Goal: Transaction & Acquisition: Purchase product/service

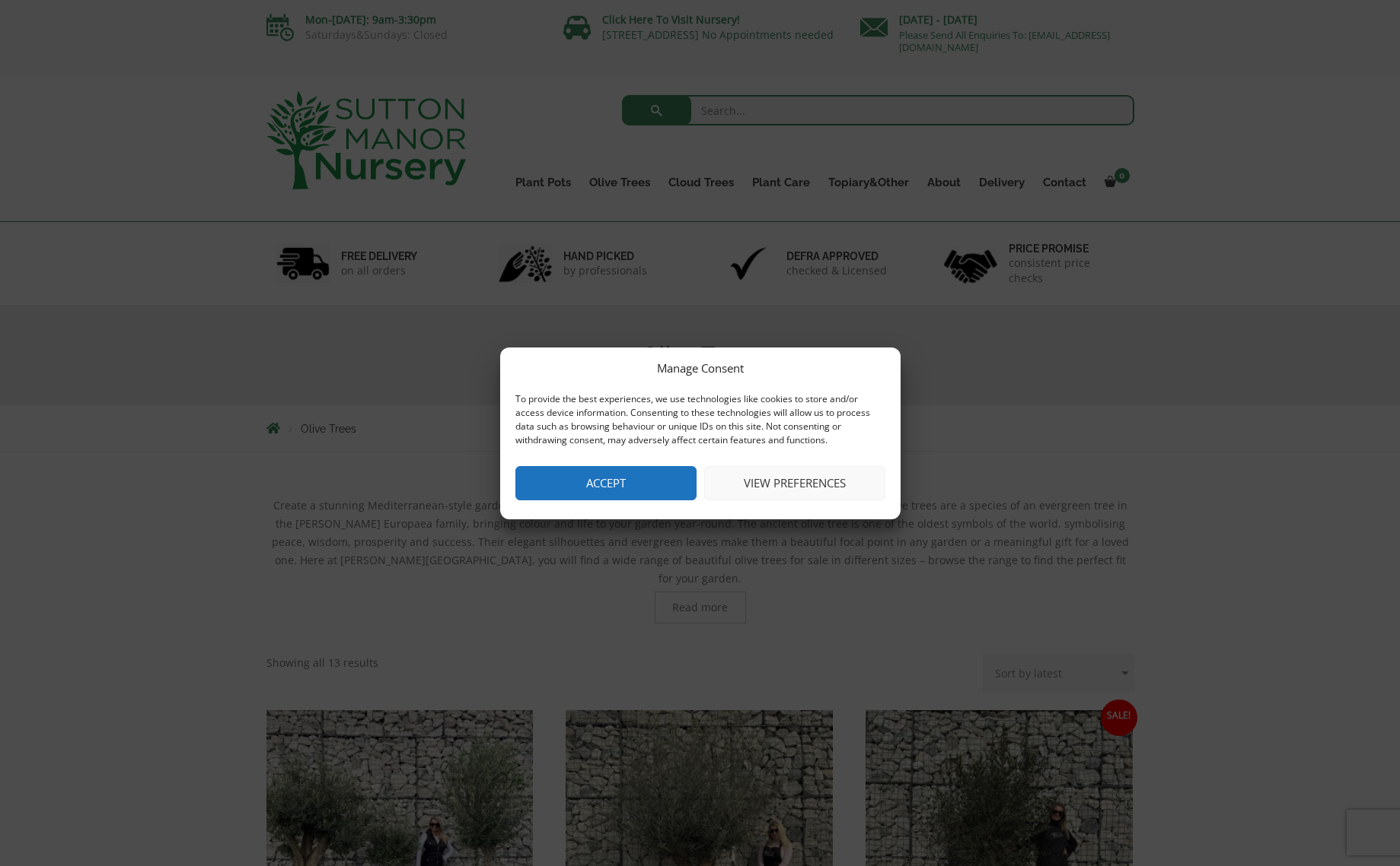
click at [622, 482] on button "Accept" at bounding box center [605, 484] width 181 height 35
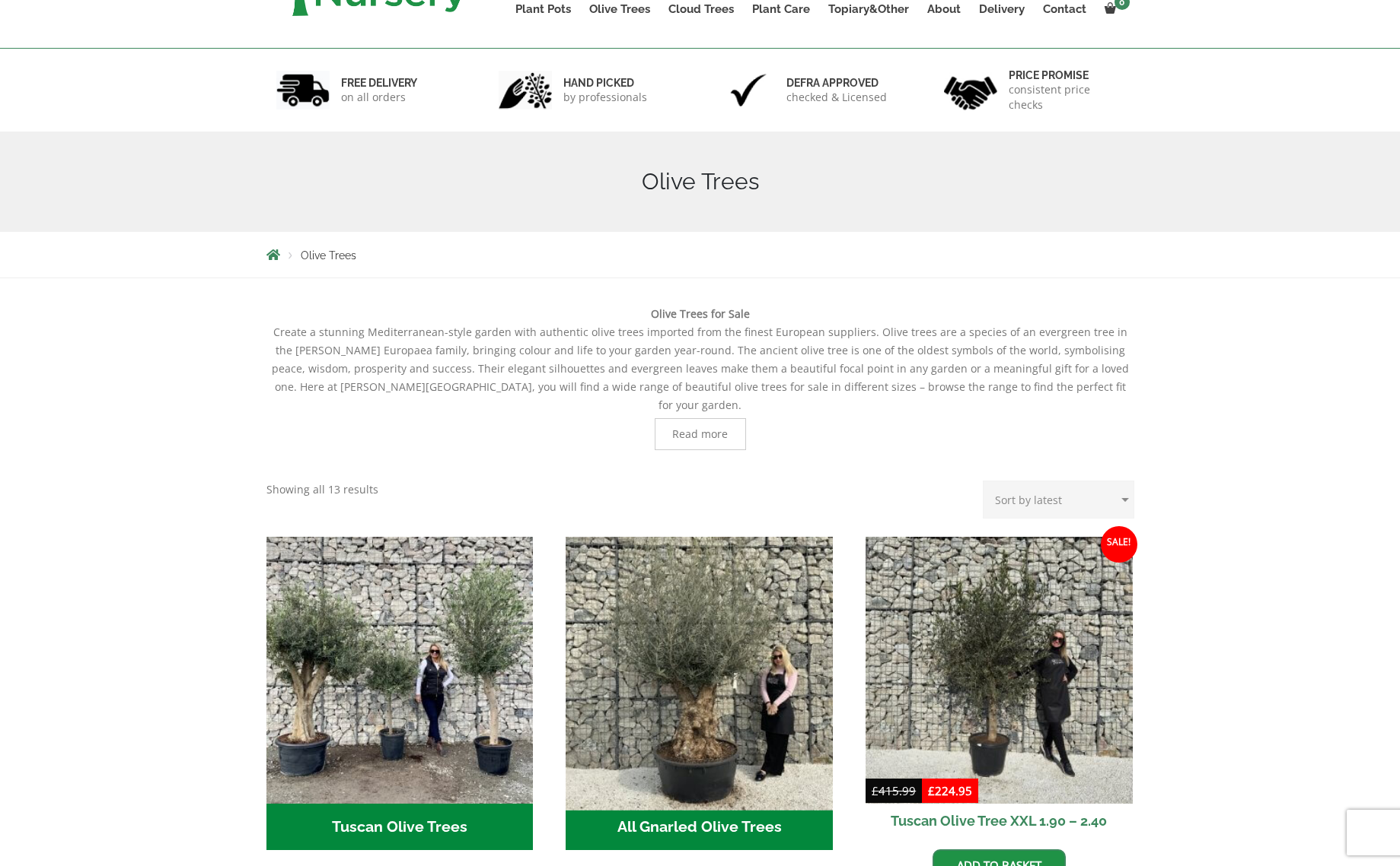
scroll to position [318, 0]
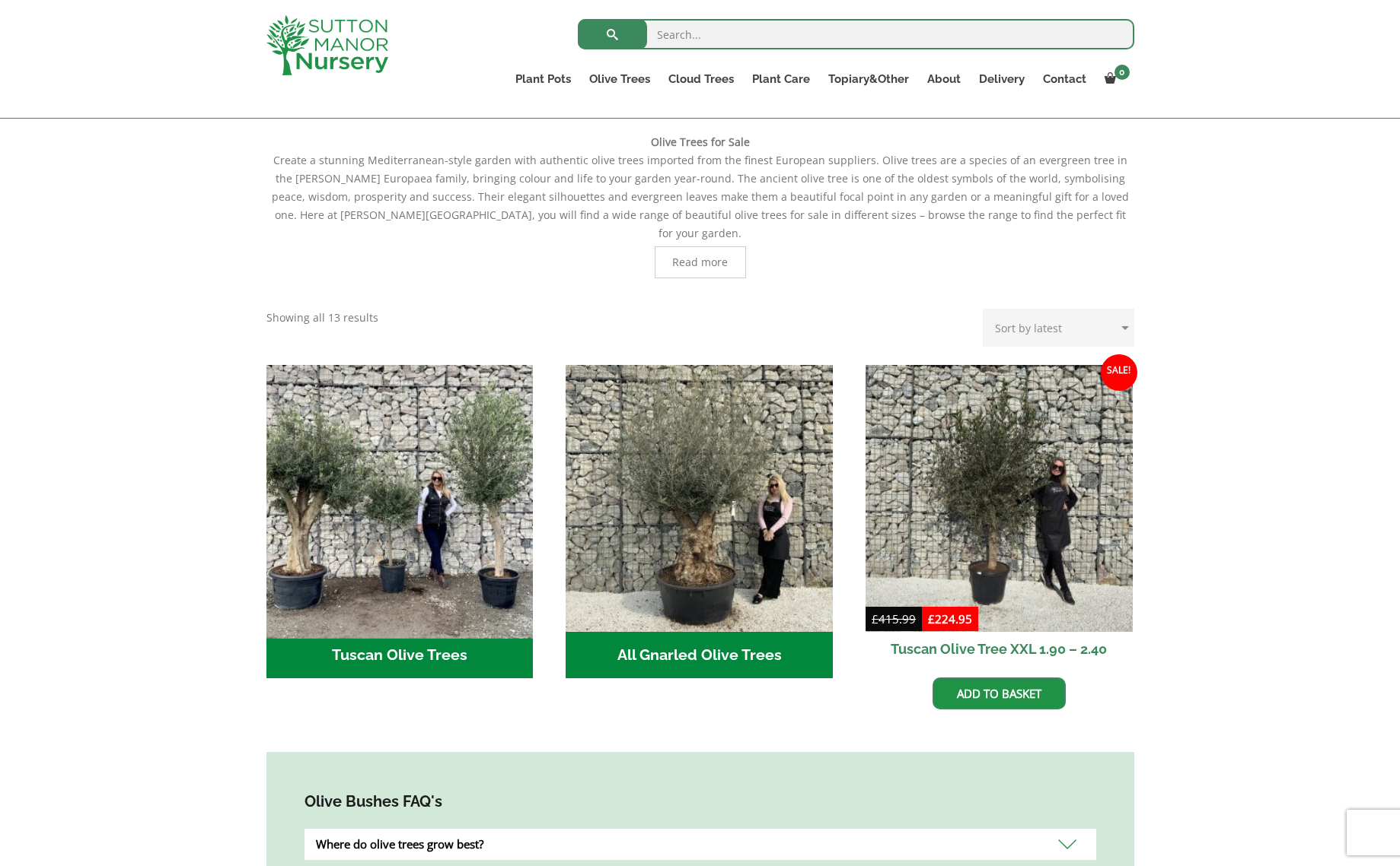
click at [498, 476] on img "Visit product category Tuscan Olive Trees" at bounding box center [399, 498] width 280 height 280
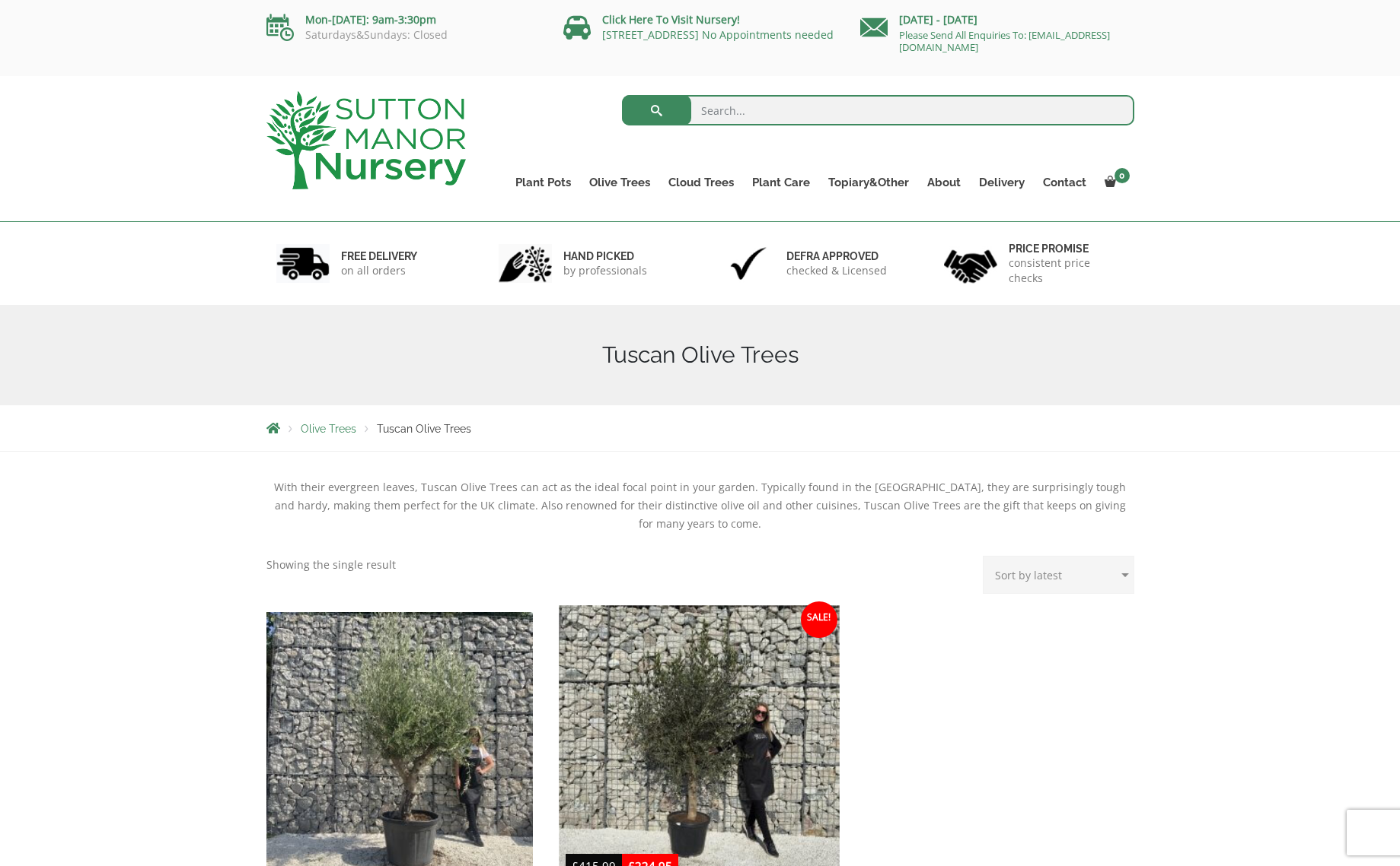
scroll to position [348, 0]
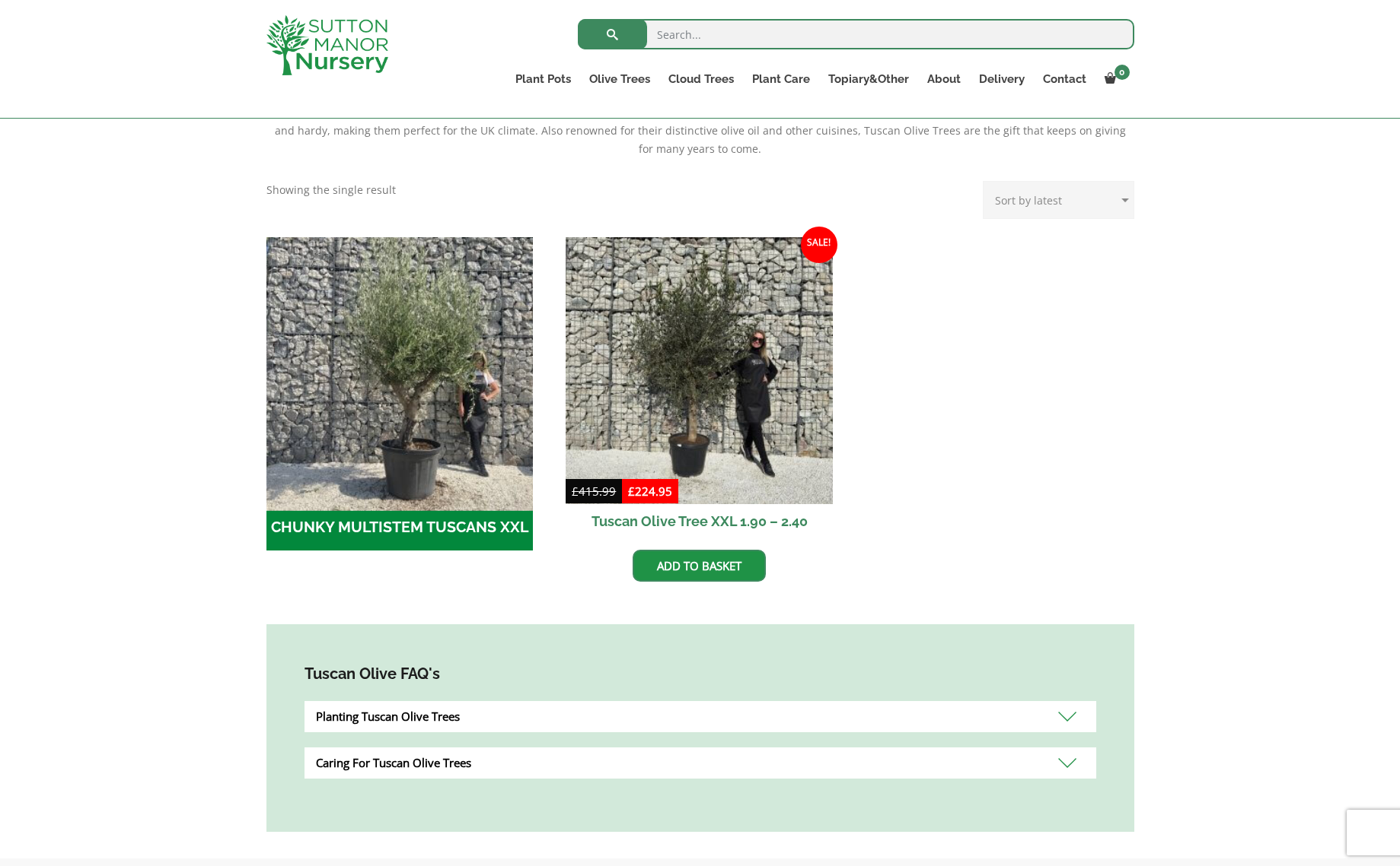
click at [394, 330] on img "Visit product category CHUNKY MULTISTEM TUSCANS XXL" at bounding box center [399, 370] width 280 height 280
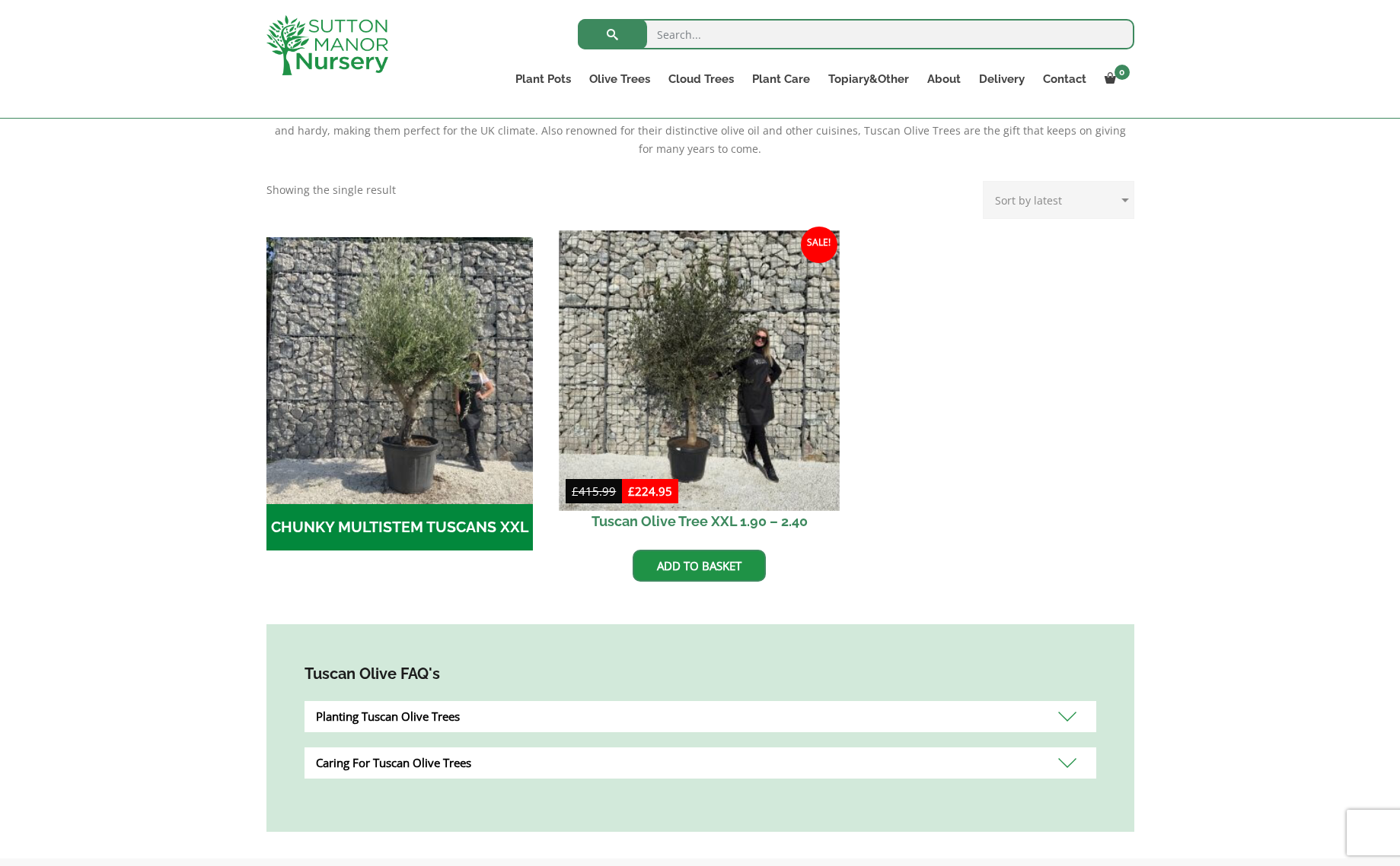
click at [641, 374] on img at bounding box center [700, 370] width 280 height 280
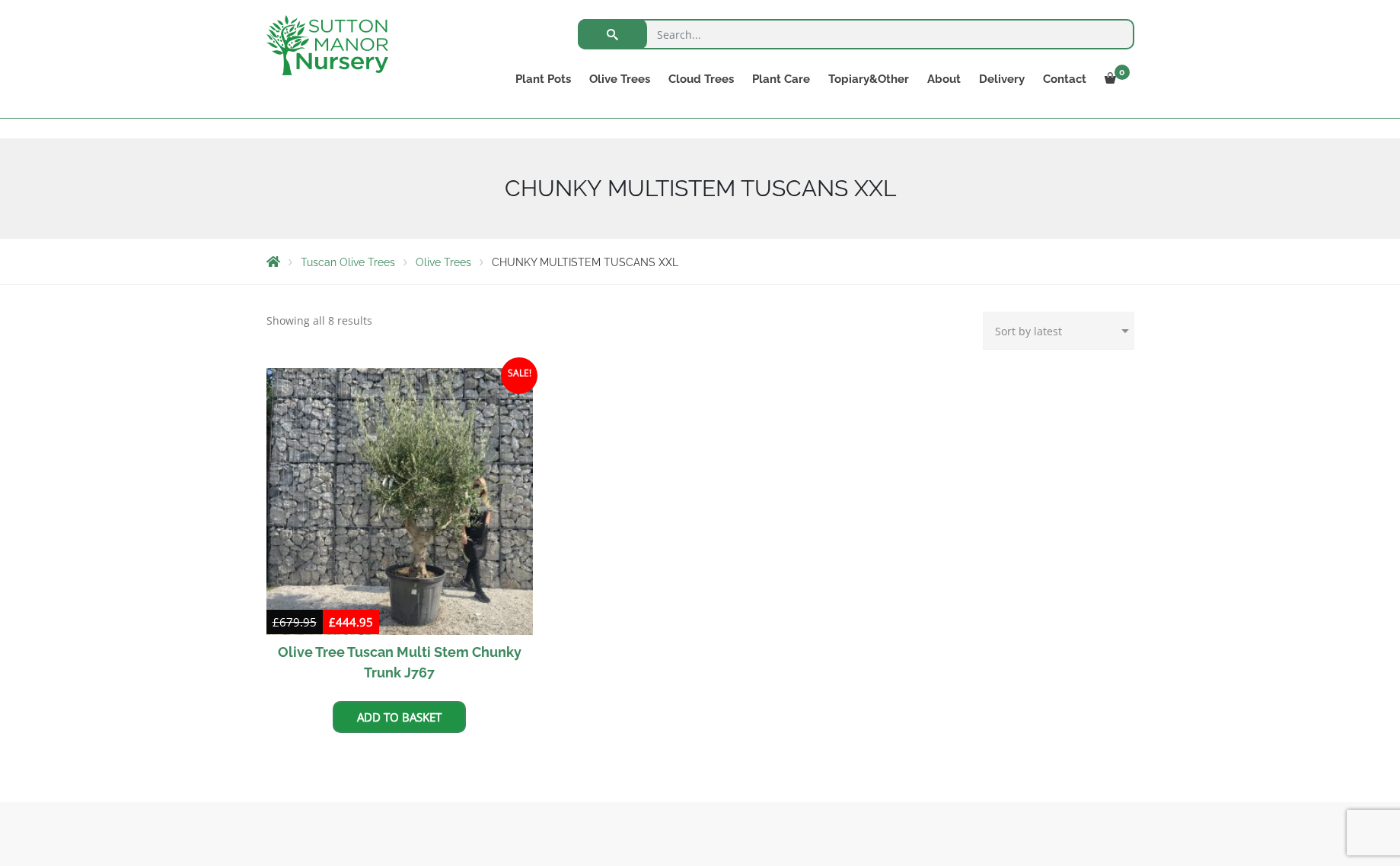
scroll to position [141, 0]
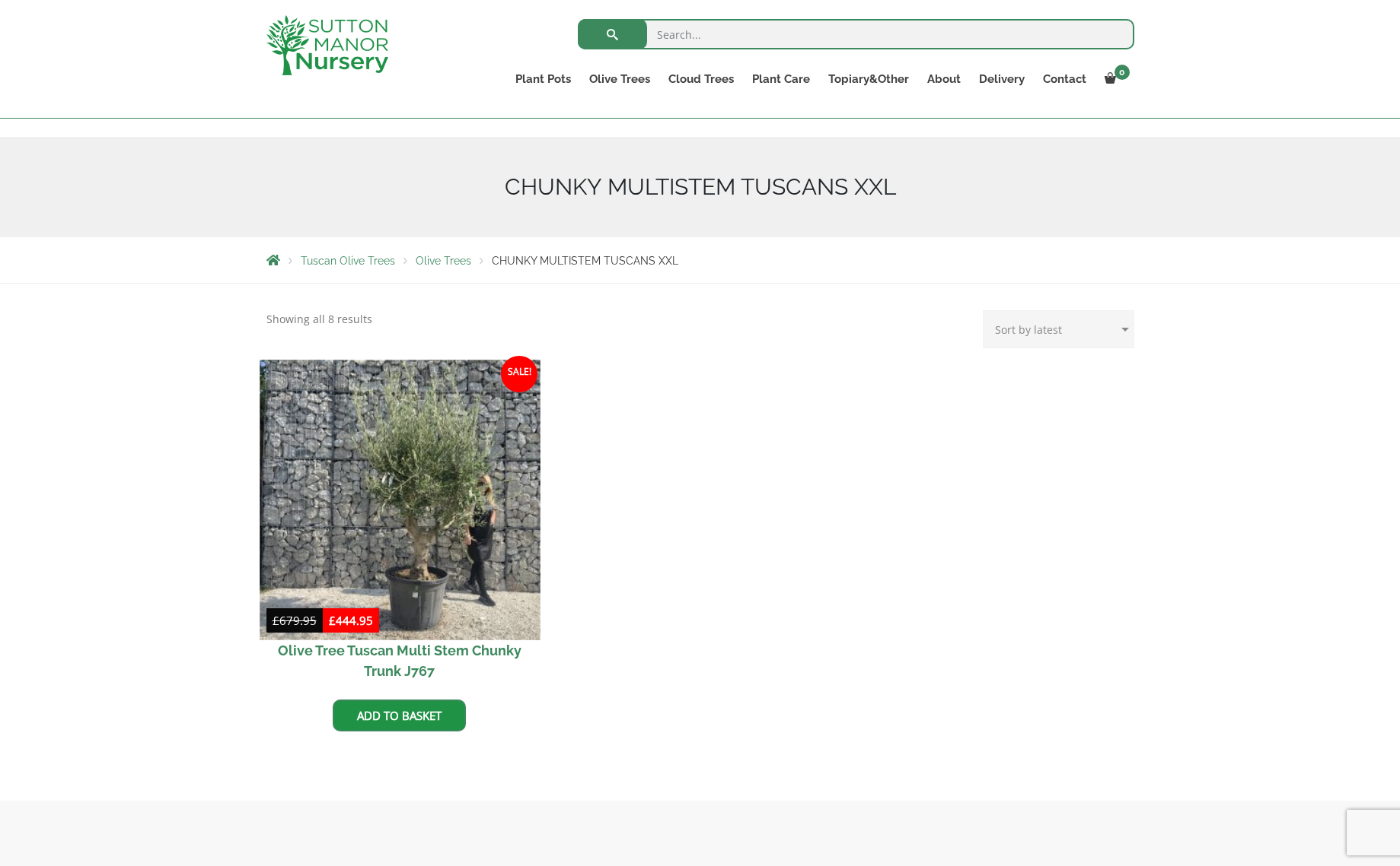
click at [397, 440] on img at bounding box center [399, 500] width 280 height 280
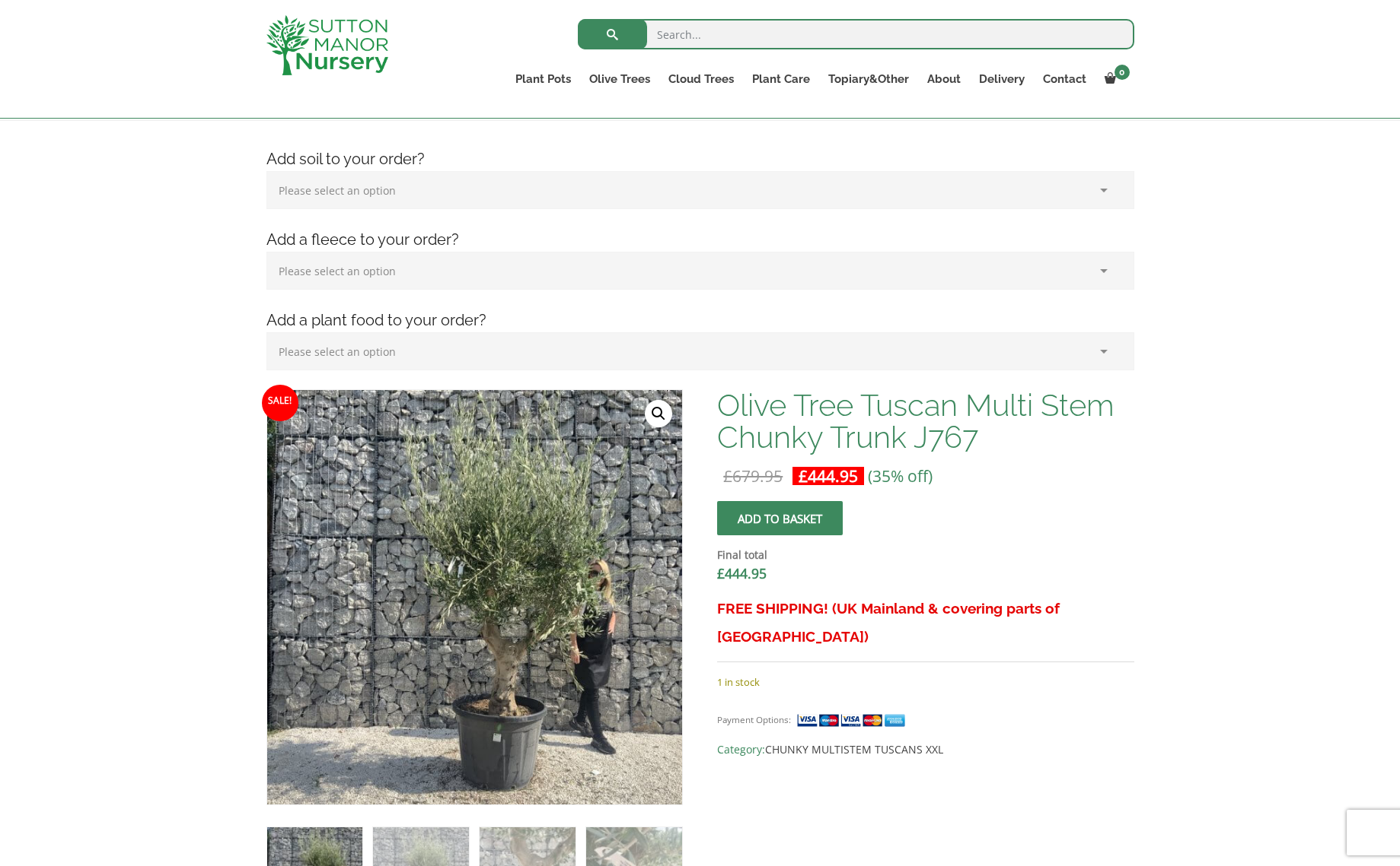
scroll to position [368, 0]
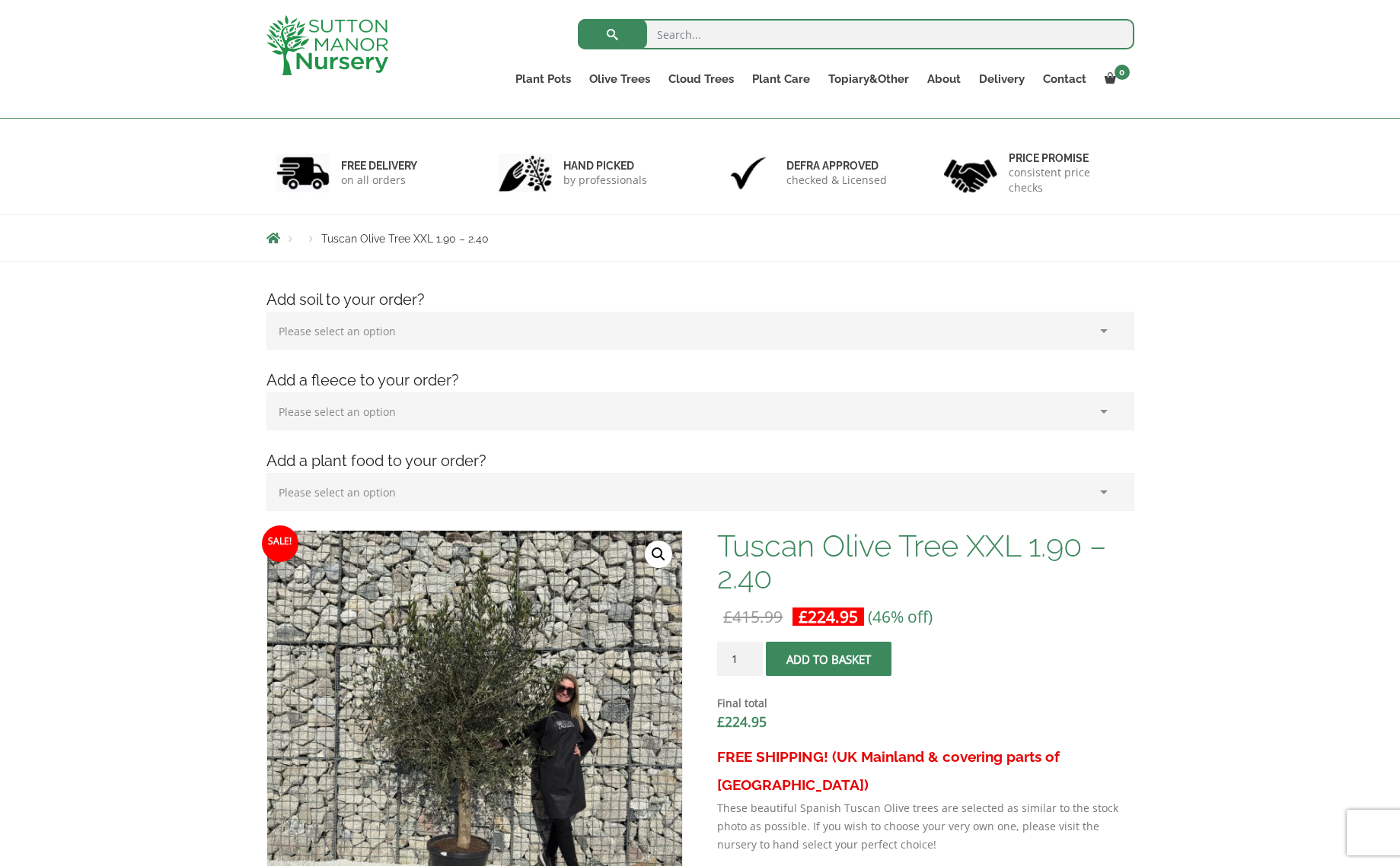
scroll to position [323, 0]
